Goal: Information Seeking & Learning: Check status

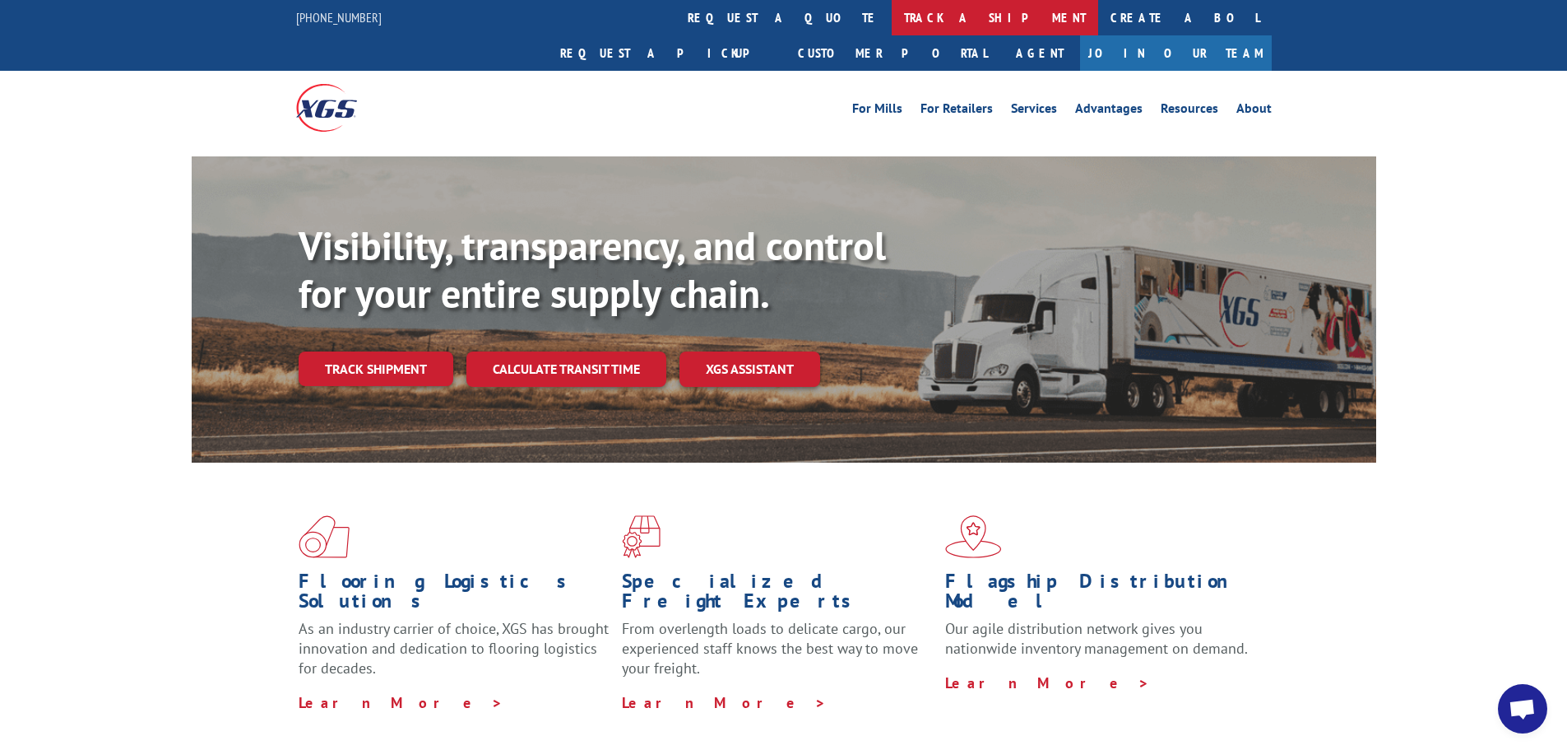
click at [892, 18] on link "track a shipment" at bounding box center [995, 17] width 207 height 35
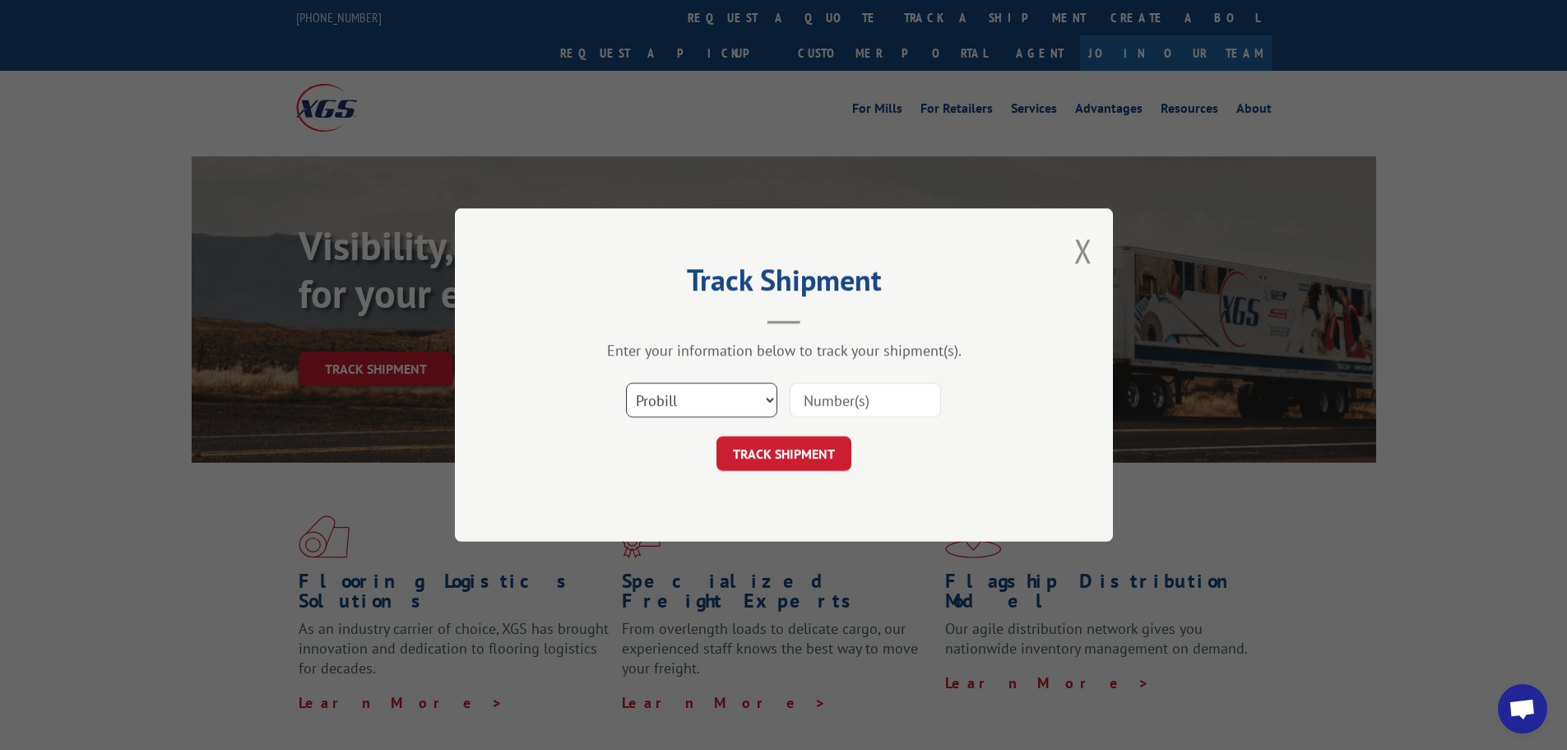
click at [732, 402] on select "Select category... Probill BOL PO" at bounding box center [701, 400] width 151 height 35
click at [626, 383] on select "Select category... Probill BOL PO" at bounding box center [701, 400] width 151 height 35
click at [657, 508] on div "Track Shipment Enter your information below to track your shipment(s). Select c…" at bounding box center [784, 374] width 658 height 333
drag, startPoint x: 680, startPoint y: 399, endPoint x: 682, endPoint y: 411, distance: 11.6
click at [680, 399] on select "Select category... Probill BOL PO" at bounding box center [701, 400] width 151 height 35
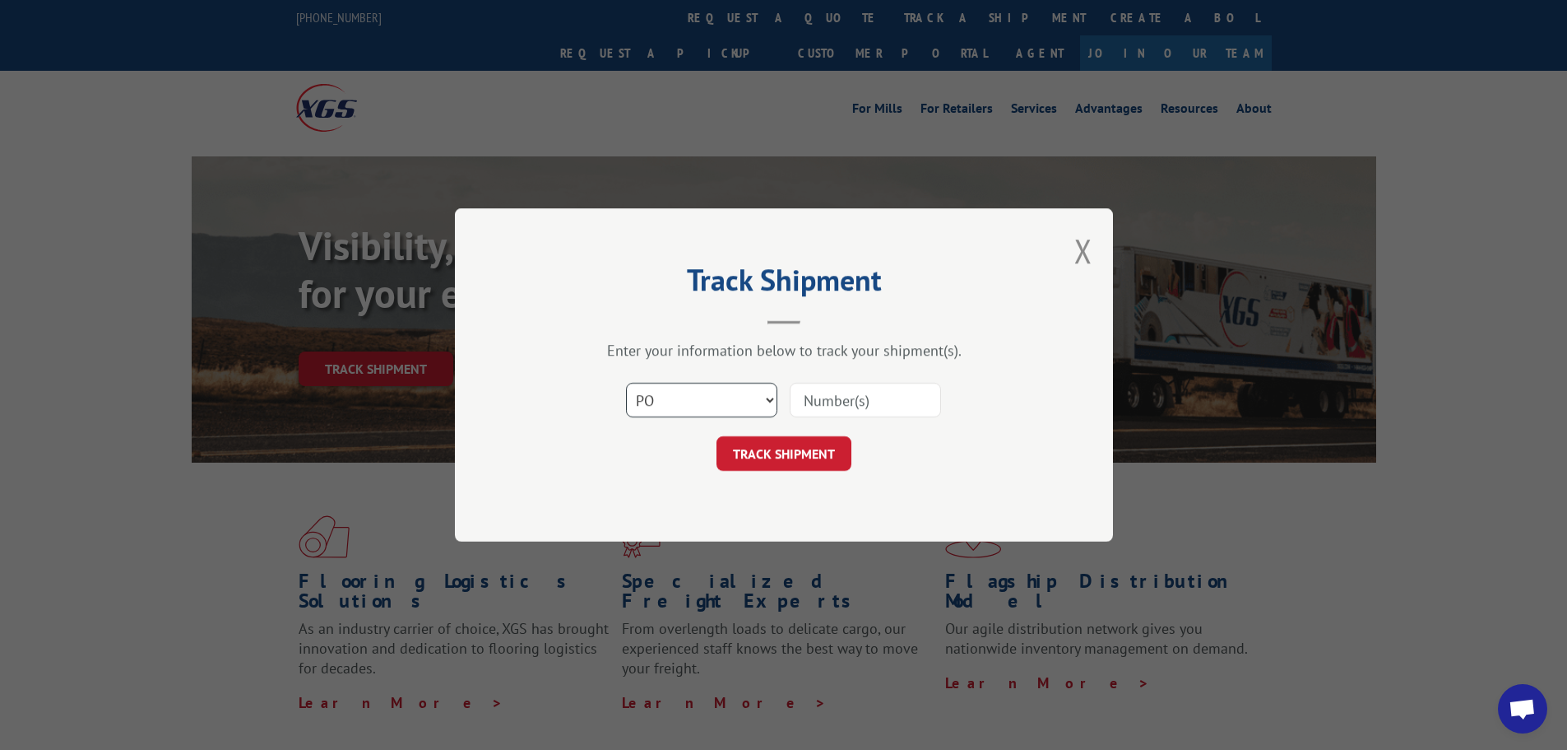
select select "probill"
click at [626, 383] on select "Select category... Probill BOL PO" at bounding box center [701, 400] width 151 height 35
click at [815, 399] on input at bounding box center [865, 400] width 151 height 35
paste input "17487803"
type input "17487803"
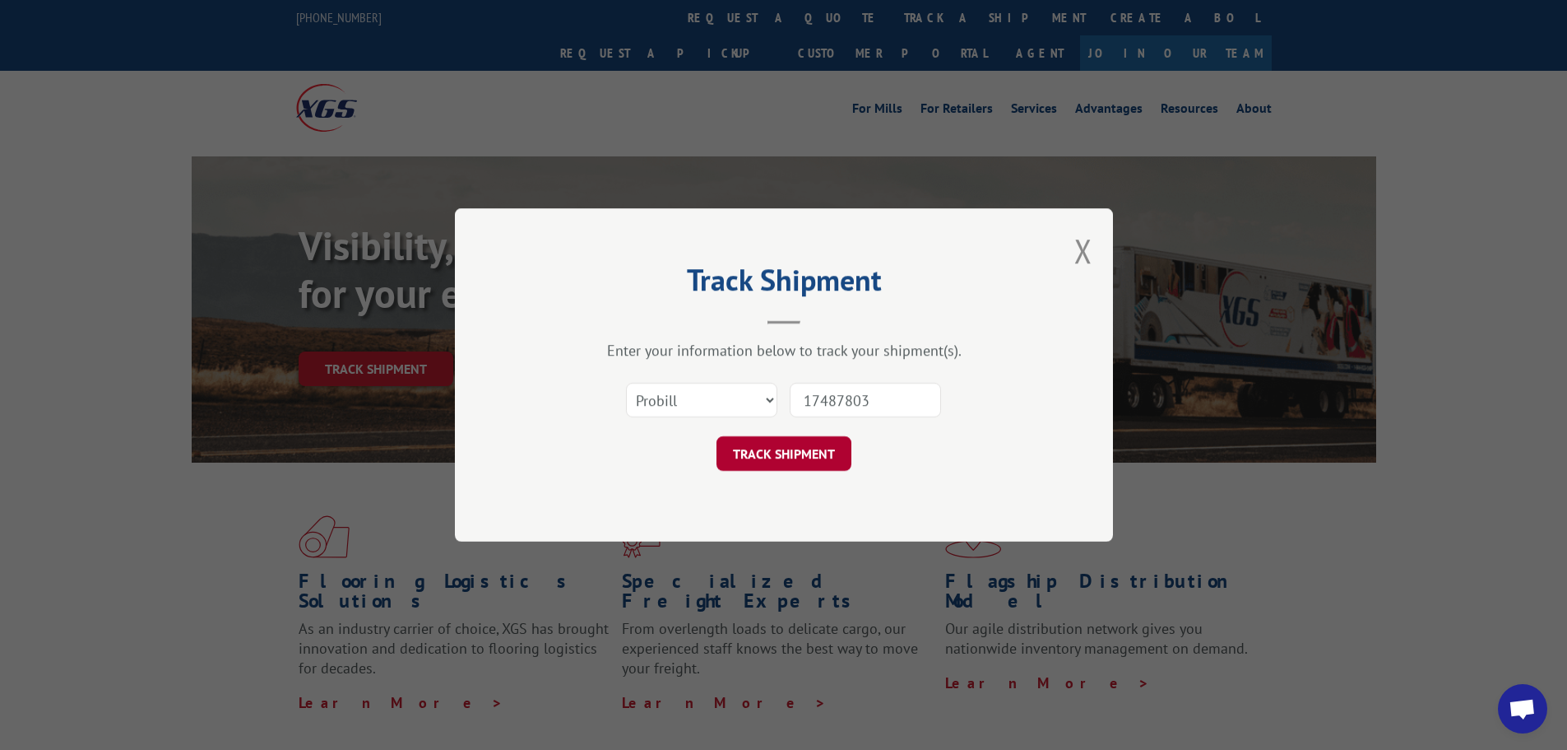
click at [789, 439] on button "TRACK SHIPMENT" at bounding box center [784, 453] width 135 height 35
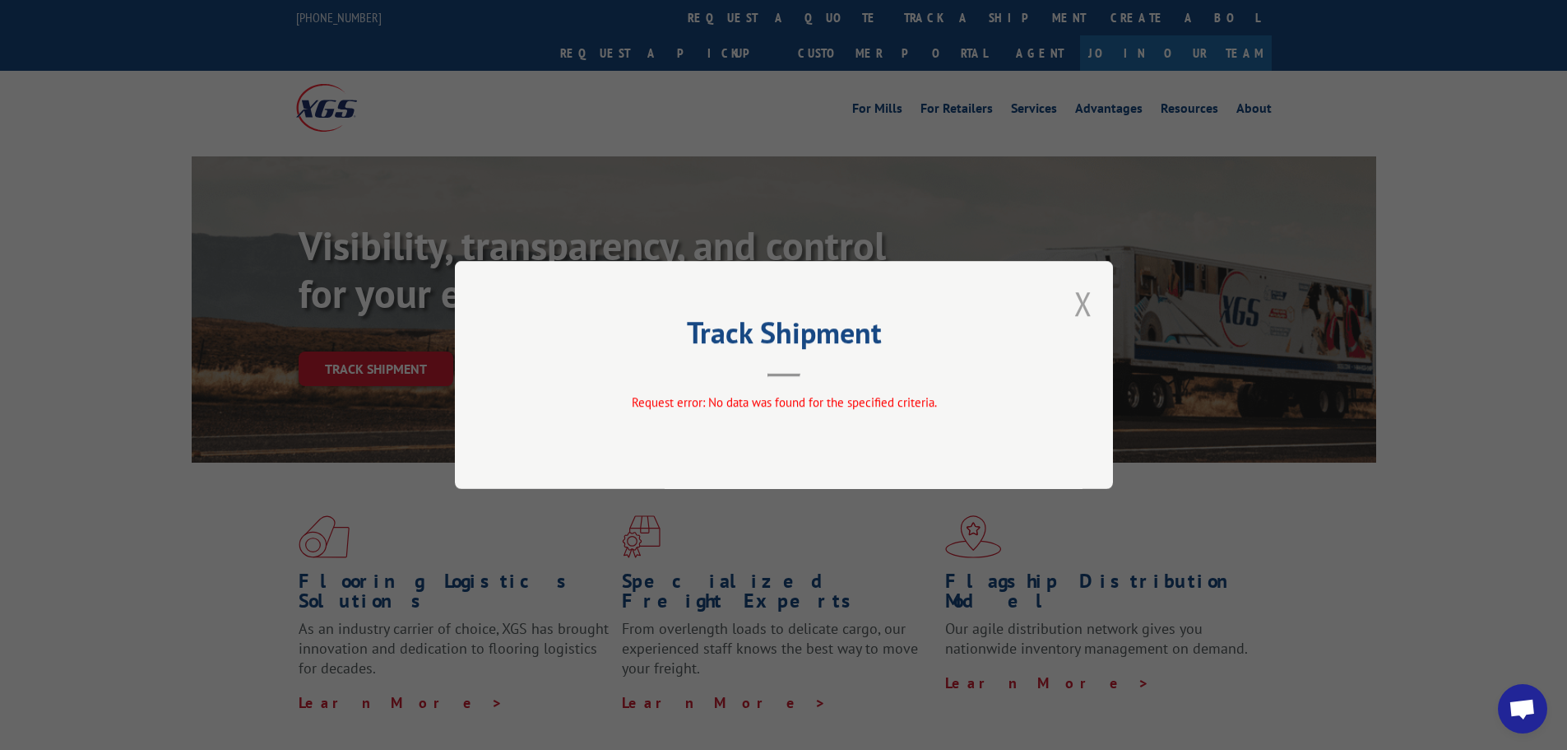
click at [1086, 302] on button "Close modal" at bounding box center [1084, 303] width 18 height 44
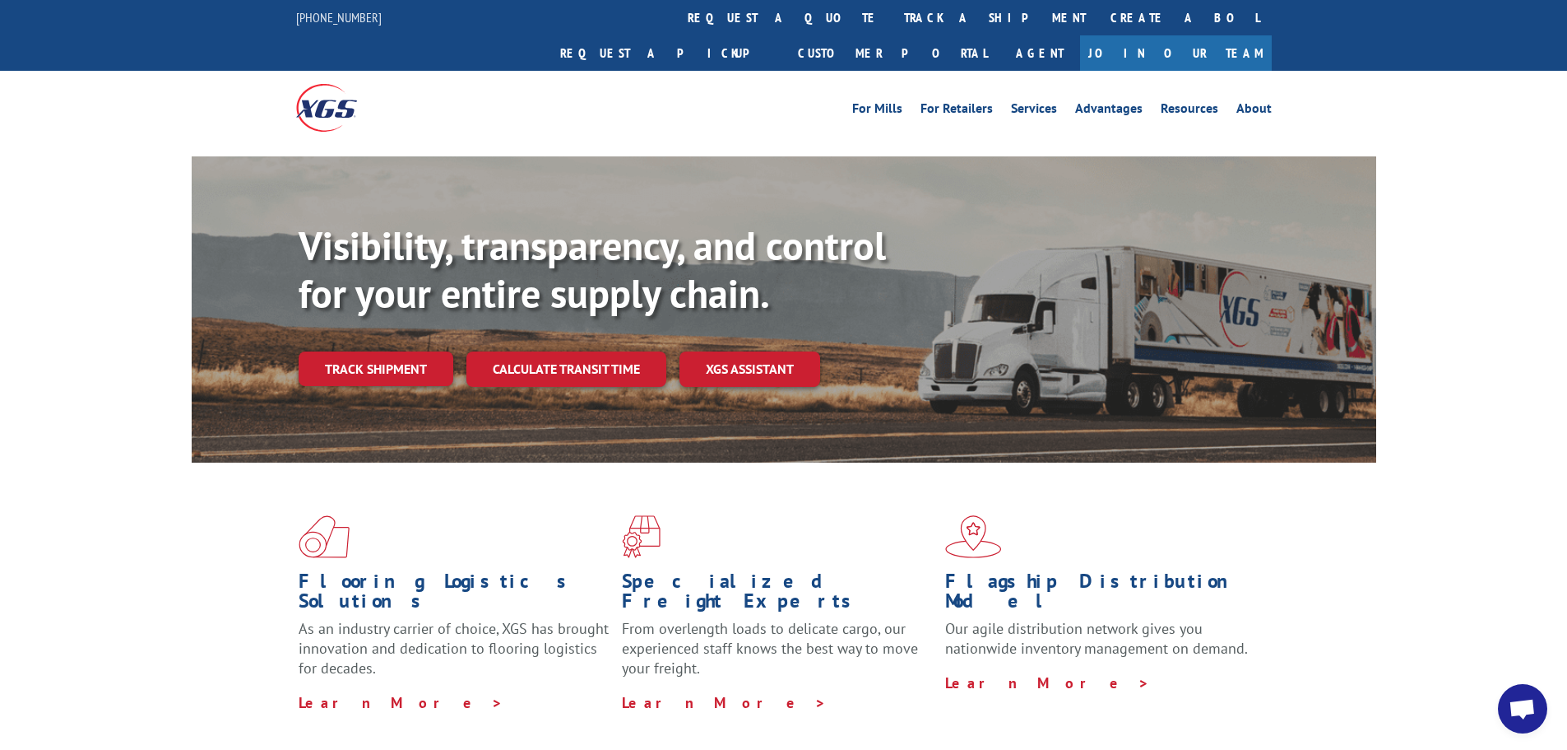
click at [369, 351] on link "Track shipment" at bounding box center [376, 368] width 155 height 35
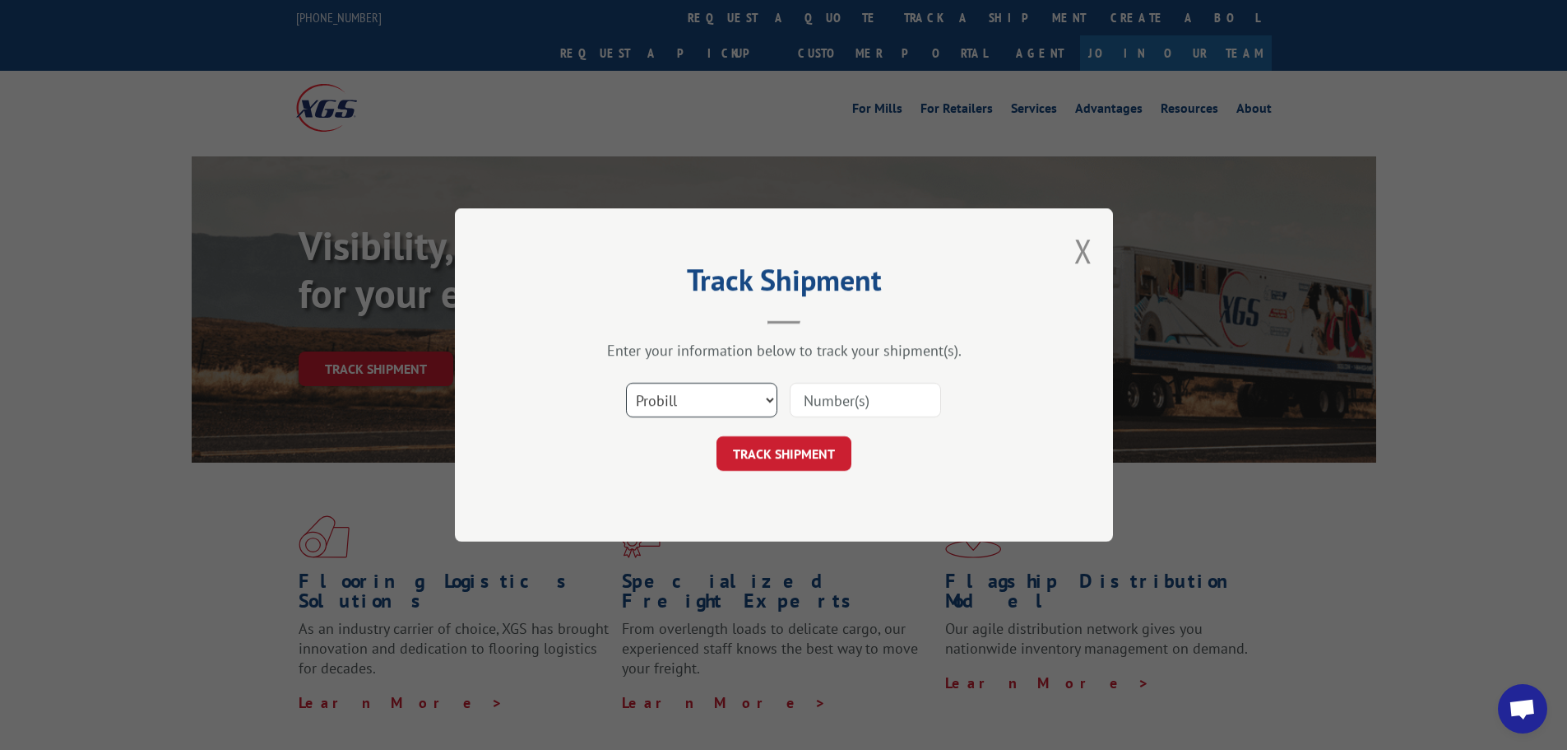
click at [700, 406] on select "Select category... Probill BOL PO" at bounding box center [701, 400] width 151 height 35
select select "po"
click at [626, 383] on select "Select category... Probill BOL PO" at bounding box center [701, 400] width 151 height 35
click at [837, 406] on input at bounding box center [865, 400] width 151 height 35
type input "53541"
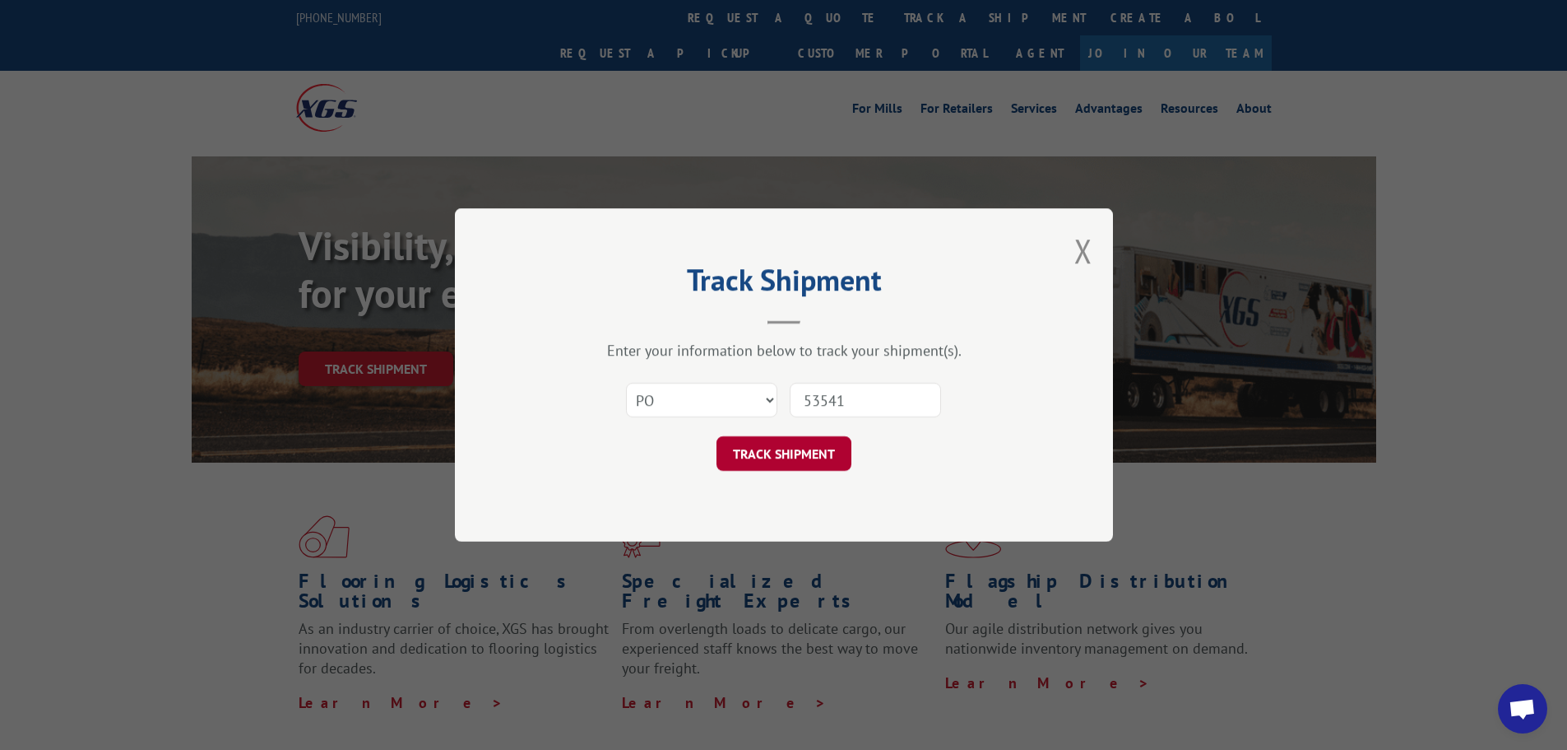
click at [792, 454] on button "TRACK SHIPMENT" at bounding box center [784, 453] width 135 height 35
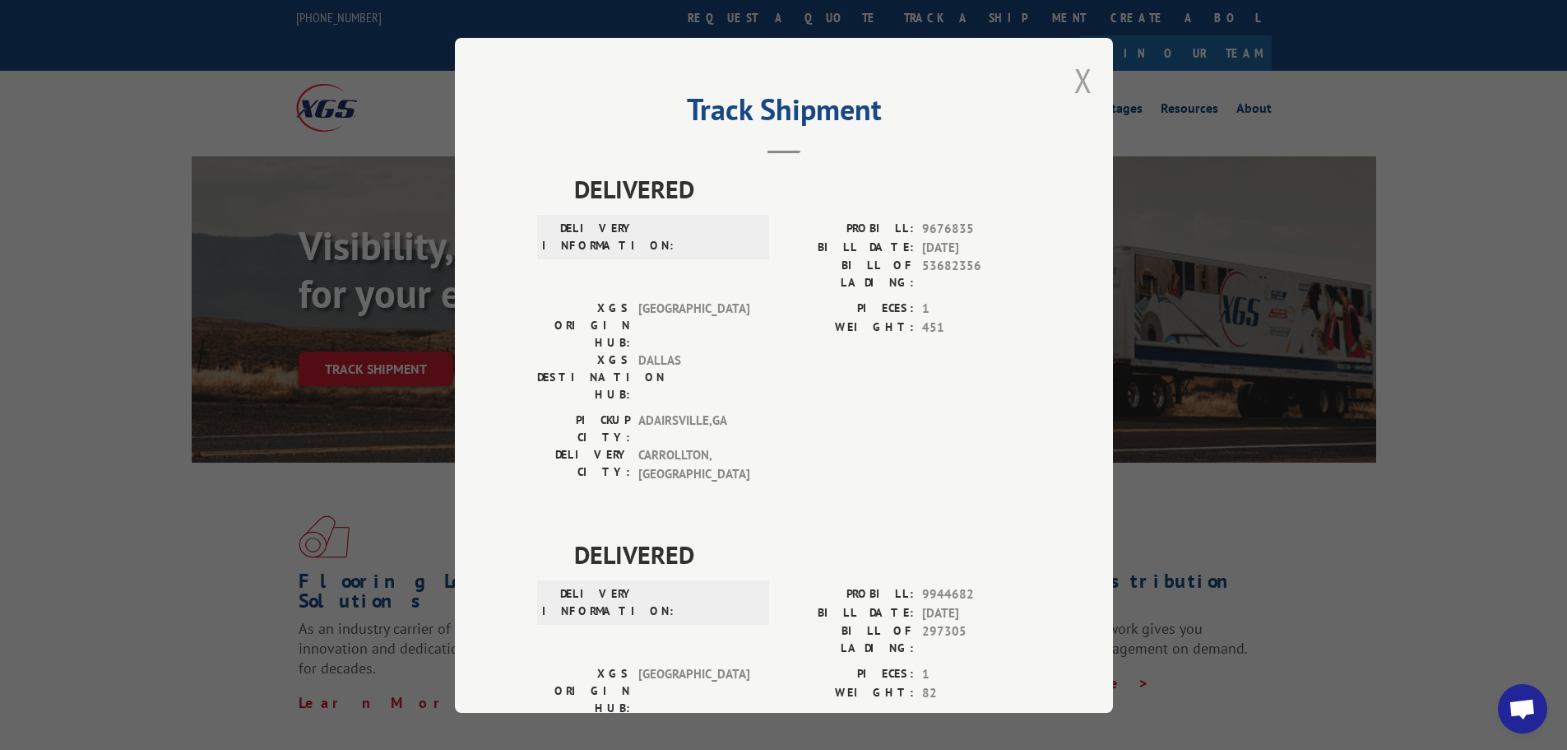
click at [1075, 81] on button "Close modal" at bounding box center [1084, 80] width 18 height 44
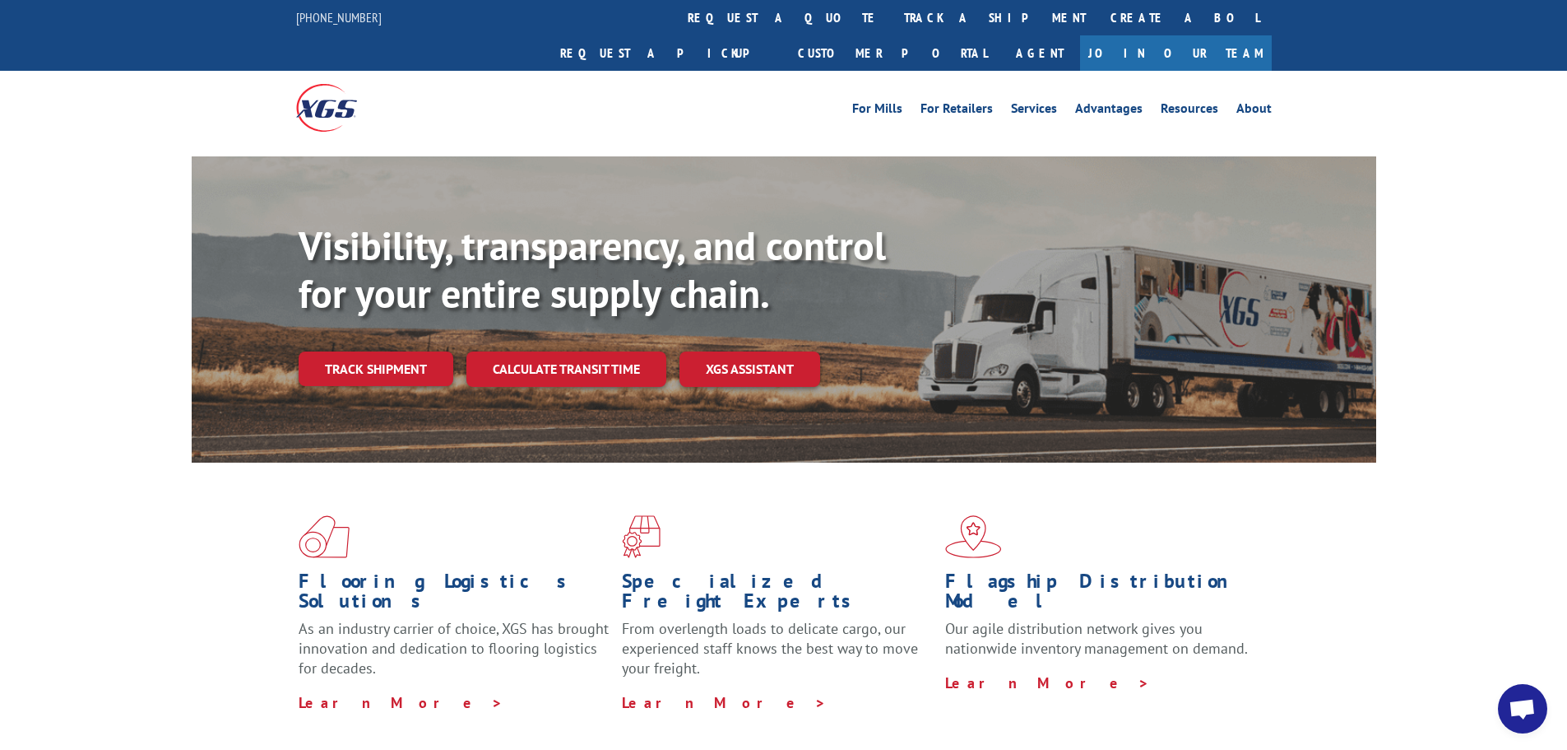
click at [68, 163] on div "Visibility, transparency, and control for your entire supply chain. Track shipm…" at bounding box center [783, 325] width 1567 height 338
click at [892, 9] on link "track a shipment" at bounding box center [995, 17] width 207 height 35
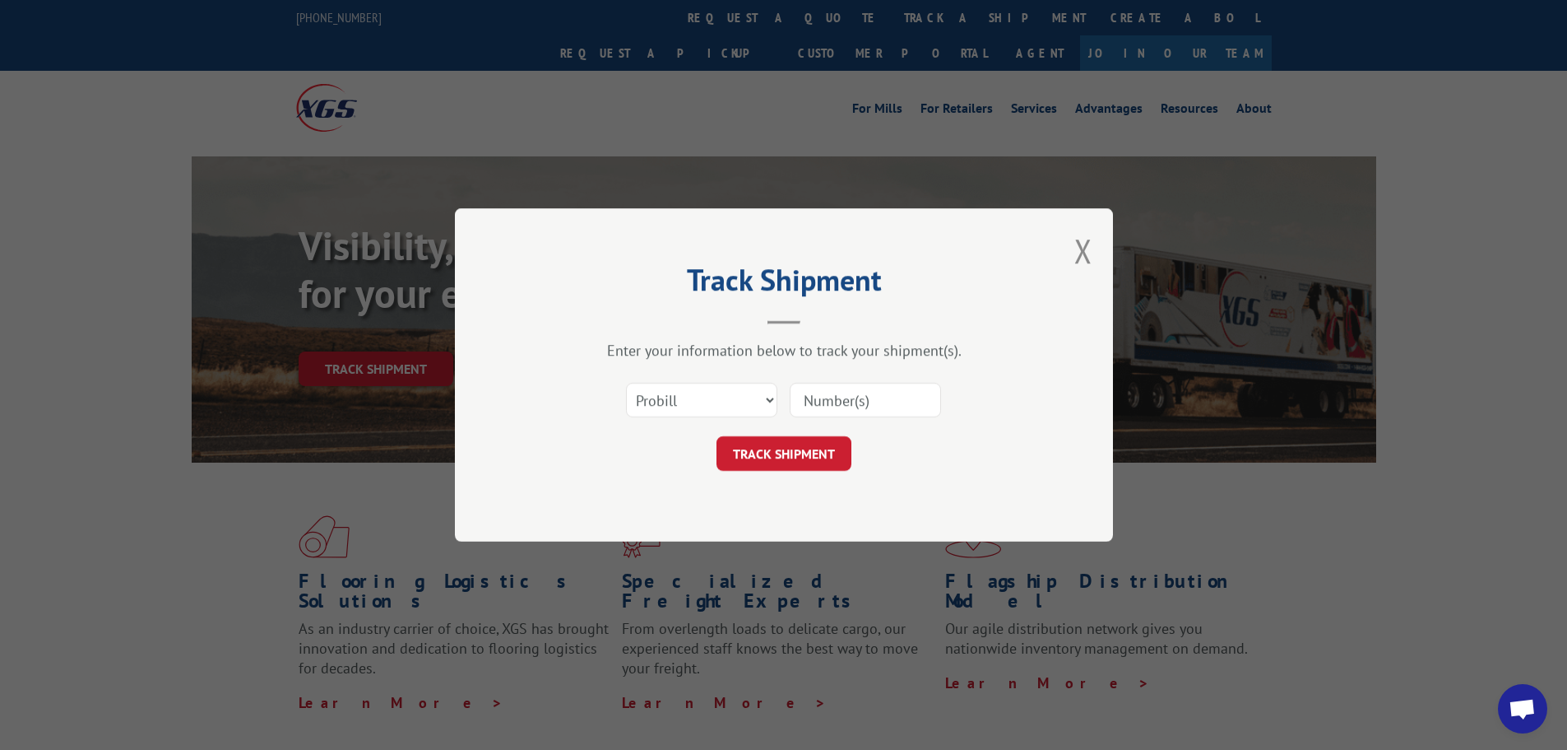
click at [842, 394] on input at bounding box center [865, 400] width 151 height 35
paste input "17487787"
type input "17487787"
click at [790, 457] on button "TRACK SHIPMENT" at bounding box center [784, 453] width 135 height 35
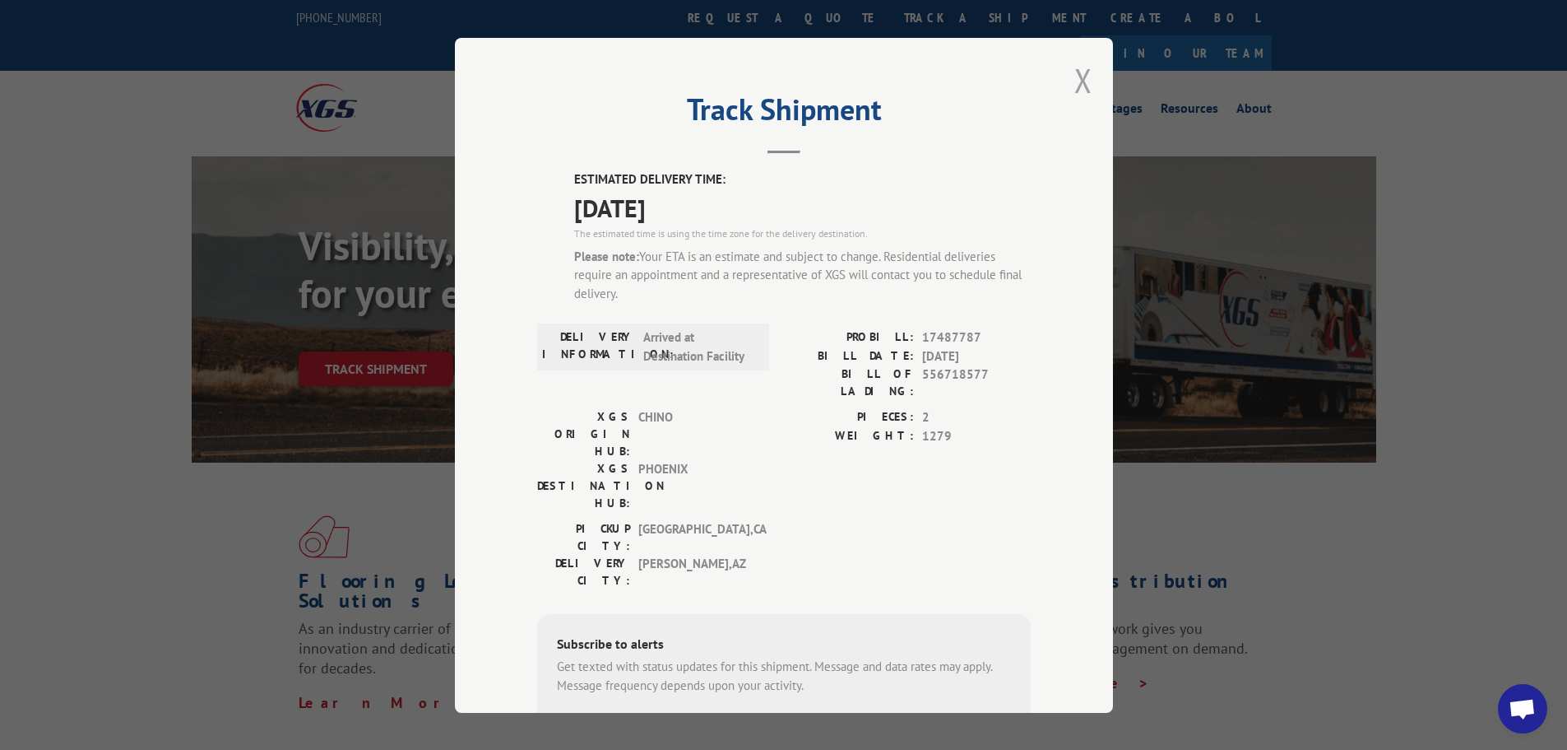
click at [1075, 77] on button "Close modal" at bounding box center [1084, 80] width 18 height 44
